Goal: Task Accomplishment & Management: Complete application form

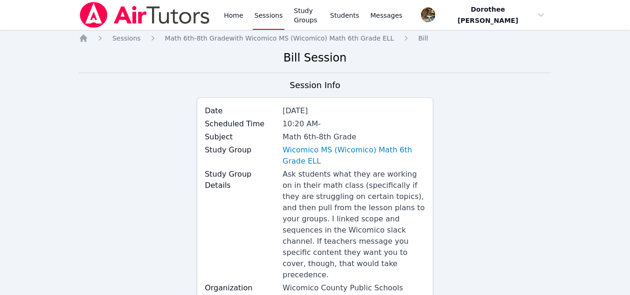
scroll to position [257, 0]
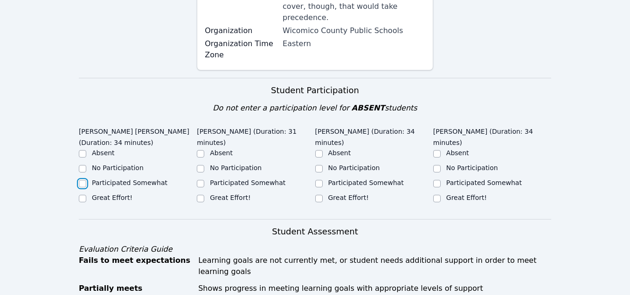
click at [83, 180] on input "Participated Somewhat" at bounding box center [82, 183] width 7 height 7
checkbox input "true"
click at [201, 195] on input "Great Effort!" at bounding box center [200, 198] width 7 height 7
checkbox input "true"
click at [319, 195] on input "Great Effort!" at bounding box center [318, 198] width 7 height 7
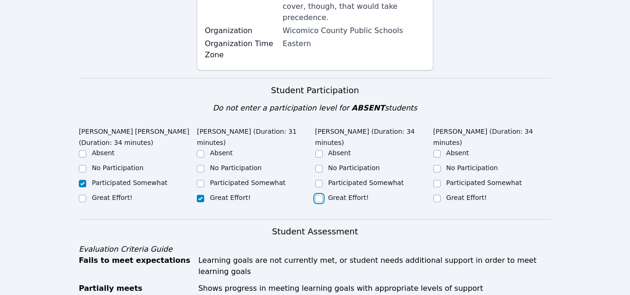
checkbox input "true"
click at [439, 180] on input "Participated Somewhat" at bounding box center [436, 183] width 7 height 7
checkbox input "true"
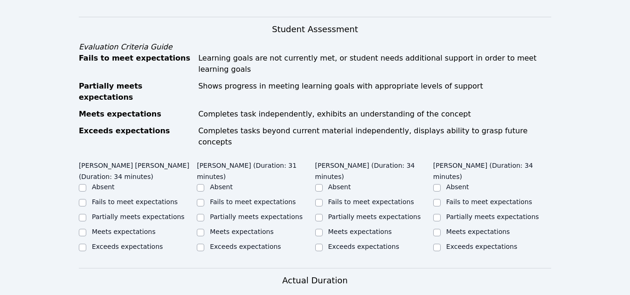
scroll to position [464, 0]
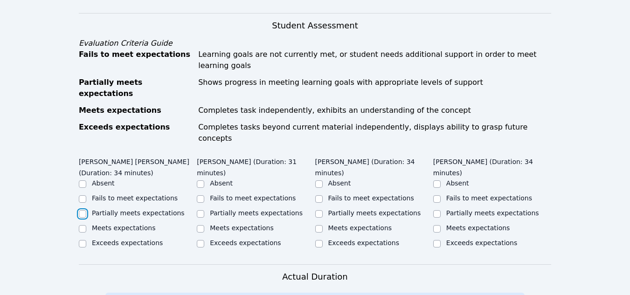
click at [83, 210] on input "Partially meets expectations" at bounding box center [82, 213] width 7 height 7
checkbox input "true"
click at [202, 210] on input "Partially meets expectations" at bounding box center [200, 213] width 7 height 7
checkbox input "true"
click at [320, 210] on input "Partially meets expectations" at bounding box center [318, 213] width 7 height 7
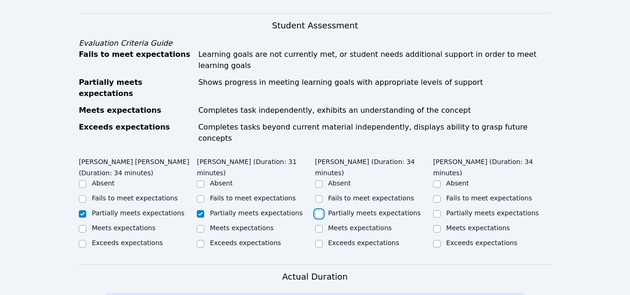
checkbox input "true"
click at [438, 210] on input "Partially meets expectations" at bounding box center [436, 213] width 7 height 7
checkbox input "true"
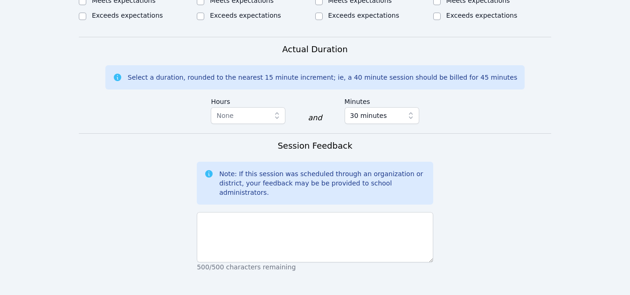
scroll to position [698, 0]
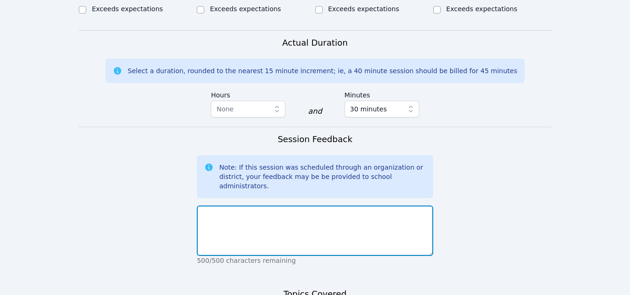
click at [211, 206] on textarea at bounding box center [315, 231] width 236 height 50
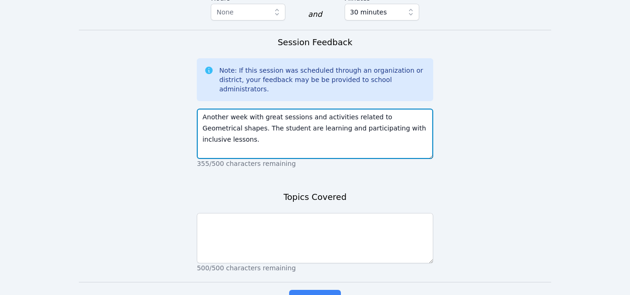
scroll to position [795, 0]
type textarea "Another week with great sessions and activities related to Geometrical shapes. …"
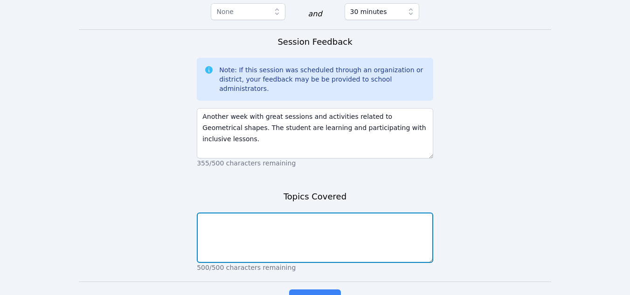
click at [223, 213] on textarea at bounding box center [315, 238] width 236 height 50
click at [236, 213] on textarea "[DATE] lessson covered" at bounding box center [315, 238] width 236 height 50
click at [274, 213] on textarea "[DATE] lesson covered" at bounding box center [315, 238] width 236 height 50
click at [302, 213] on textarea "[DATE] lesson covered Solid geopmetrical Shapes" at bounding box center [315, 238] width 236 height 50
click at [290, 213] on textarea "[DATE] lesson covered Solid geometrical Shapes" at bounding box center [315, 238] width 236 height 50
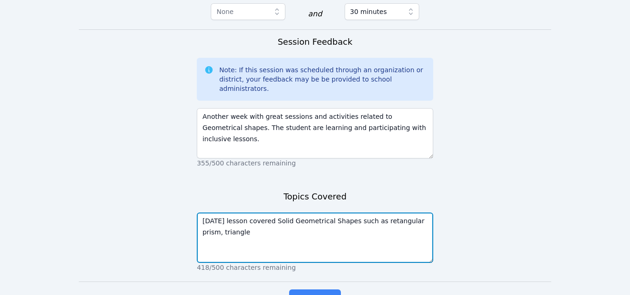
click at [396, 213] on textarea "[DATE] lesson covered Solid Geometrical Shapes such as retangular prism, triang…" at bounding box center [315, 238] width 236 height 50
click at [313, 213] on textarea "[DATE] lesson covered Solid Geometrical Shapes such as retangular prism, triang…" at bounding box center [315, 238] width 236 height 50
click at [321, 213] on textarea "[DATE] lesson covered Solid Geometrical Shapes such as retangular prism, triang…" at bounding box center [315, 238] width 236 height 50
drag, startPoint x: 285, startPoint y: 167, endPoint x: 322, endPoint y: 167, distance: 36.8
click at [322, 213] on textarea "[DATE] lesson covered Solid Geometrical Shapes such as retangular prism, triang…" at bounding box center [315, 238] width 236 height 50
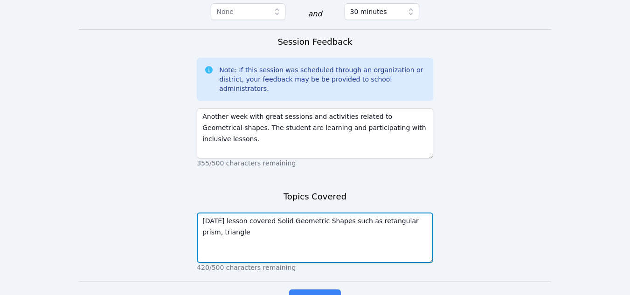
click at [393, 213] on textarea "[DATE] lesson covered Solid Geometric Shapes such as retangular prism, triangle" at bounding box center [315, 238] width 236 height 50
click at [236, 213] on textarea "[DATE] lesson covered Solid Geometric Shapes such as retangular & triangular pr…" at bounding box center [315, 238] width 236 height 50
click at [278, 213] on textarea "[DATE] lesson covered Solid Geometric Shapes such as retangular & triangular pr…" at bounding box center [315, 238] width 236 height 50
click at [284, 213] on textarea "[DATE] lesson covered Solid Geometric Shapes such as retangular & triangular pr…" at bounding box center [315, 238] width 236 height 50
click at [255, 213] on textarea "[DATE] lesson covered Solid Geometric Shapes such as retangular & triangular pr…" at bounding box center [315, 238] width 236 height 50
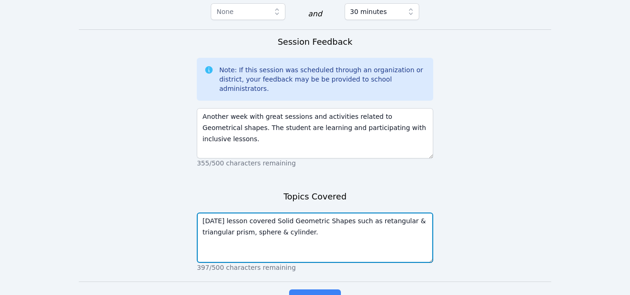
click at [308, 213] on textarea "[DATE] lesson covered Solid Geometric Shapes such as retangular & triangular pr…" at bounding box center [315, 238] width 236 height 50
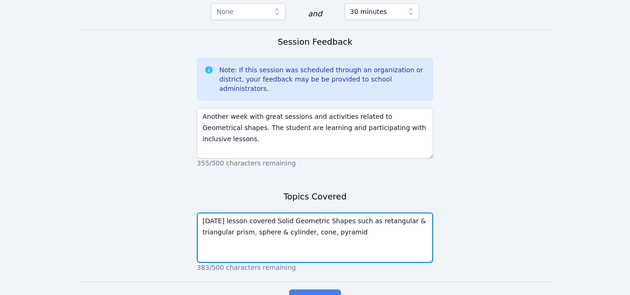
click at [347, 213] on textarea "[DATE] lesson covered Solid Geometric Shapes such as retangular & triangular pr…" at bounding box center [315, 238] width 236 height 50
type textarea "[DATE] lesson covered Solid Geometric Shapes such as retangular & triangular pr…"
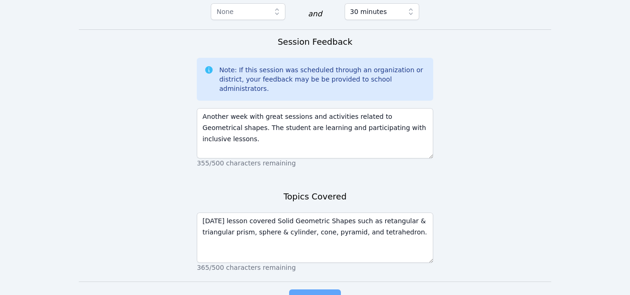
click at [326, 292] on span "Complete" at bounding box center [315, 298] width 42 height 13
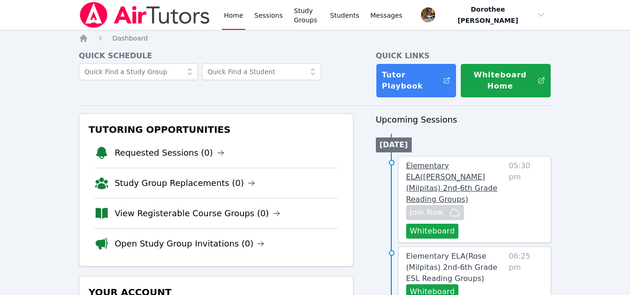
click at [444, 175] on span "Elementary ELA ( [PERSON_NAME] (Milpitas) 2nd-6th Grade Reading Groups )" at bounding box center [451, 182] width 91 height 42
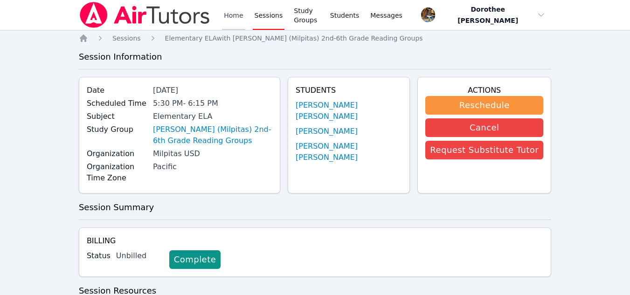
click at [229, 14] on link "Home" at bounding box center [233, 15] width 23 height 30
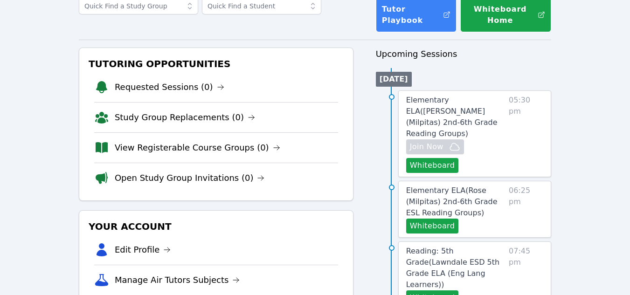
scroll to position [67, 0]
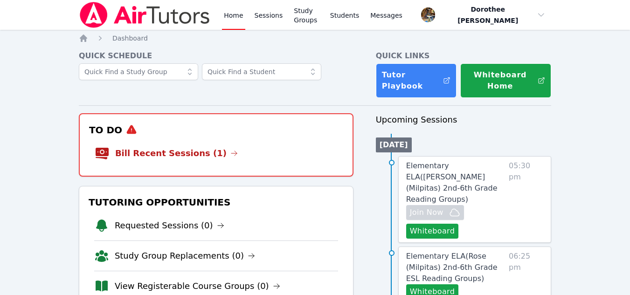
scroll to position [79, 0]
